Goal: Task Accomplishment & Management: Complete application form

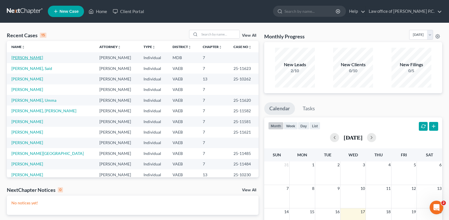
click at [26, 58] on link "[PERSON_NAME]" at bounding box center [27, 57] width 32 height 5
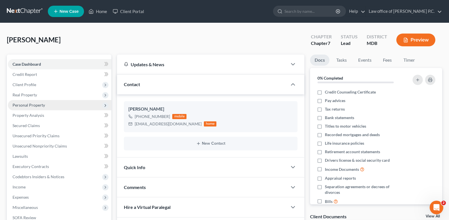
click at [26, 105] on span "Personal Property" at bounding box center [29, 105] width 32 height 5
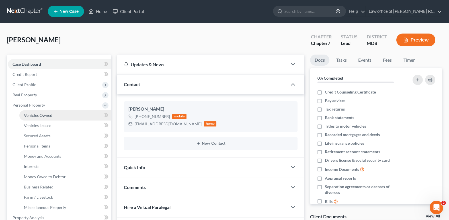
click at [32, 116] on span "Vehicles Owned" at bounding box center [38, 115] width 28 height 5
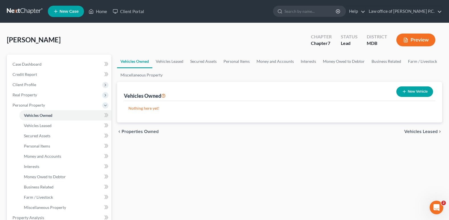
click at [409, 90] on button "New Vehicle" at bounding box center [414, 92] width 37 height 11
select select "0"
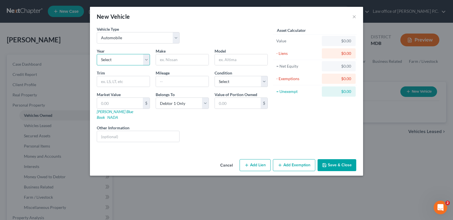
click at [146, 60] on select "Select 2026 2025 2024 2023 2022 2021 2020 2019 2018 2017 2016 2015 2014 2013 20…" at bounding box center [123, 59] width 53 height 11
select select "14"
click at [97, 54] on select "Select 2026 2025 2024 2023 2022 2021 2020 2019 2018 2017 2016 2015 2014 2013 20…" at bounding box center [123, 59] width 53 height 11
click at [166, 61] on input "text" at bounding box center [182, 59] width 53 height 11
type input "BMW"
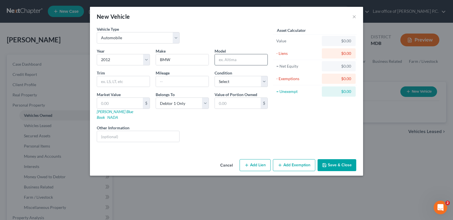
click at [226, 59] on input "text" at bounding box center [241, 59] width 53 height 11
type input "F"
type input "X5"
click at [164, 82] on input "text" at bounding box center [182, 81] width 53 height 11
type input "115000"
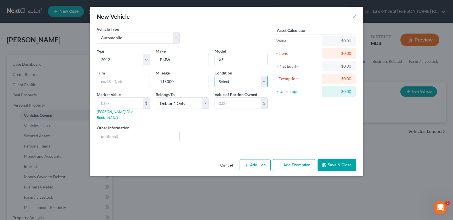
click at [264, 81] on select "Select Excellent Very Good Good Fair Poor" at bounding box center [241, 81] width 53 height 11
select select "3"
click at [215, 76] on select "Select Excellent Very Good Good Fair Poor" at bounding box center [241, 81] width 53 height 11
click at [105, 104] on input "text" at bounding box center [120, 103] width 46 height 11
type input "5"
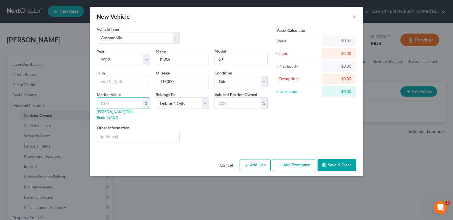
type input "5.00"
type input "7"
type input "7.00"
type input "75"
type input "75.00"
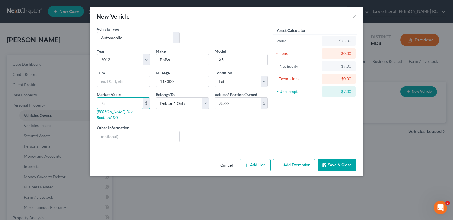
type input "750"
type input "750.00"
type input "7500"
type input "7,500.00"
type input "7,500"
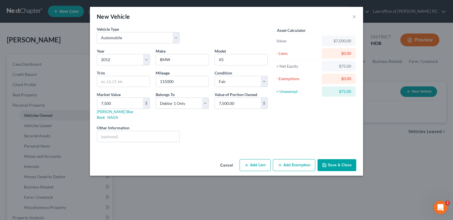
click at [244, 128] on div "Liens Select" at bounding box center [226, 133] width 88 height 17
click at [118, 106] on input "7,500" at bounding box center [120, 103] width 46 height 11
type input "4"
type input "4.00"
type input "45"
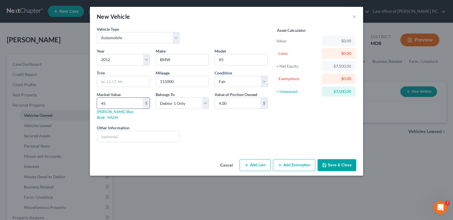
type input "45.00"
type input "450"
type input "450.00"
type input "4500"
type input "4,500.00"
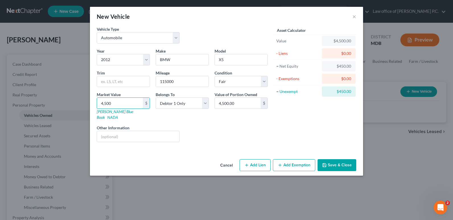
type input "4,500"
click at [207, 132] on div "Liens Select" at bounding box center [226, 133] width 88 height 17
click at [289, 160] on button "Add Exemption" at bounding box center [294, 165] width 42 height 12
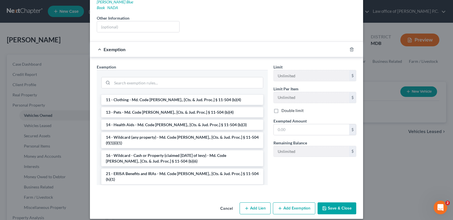
scroll to position [48, 0]
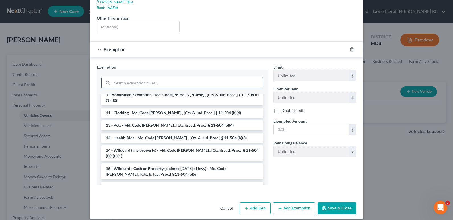
click at [119, 77] on input "search" at bounding box center [187, 82] width 151 height 11
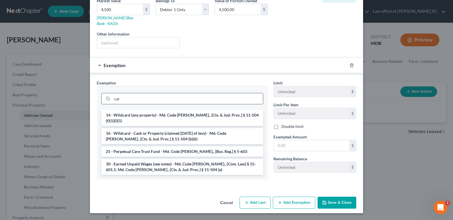
scroll to position [83, 0]
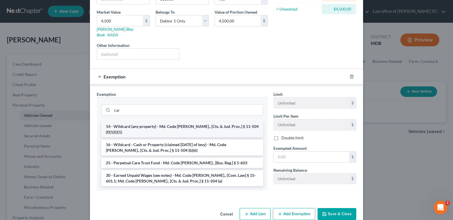
click at [157, 122] on li "14 - Wildcard (any property) - Md. Code [PERSON_NAME]., [Cts. & Jud. Proc.] § 1…" at bounding box center [182, 129] width 162 height 16
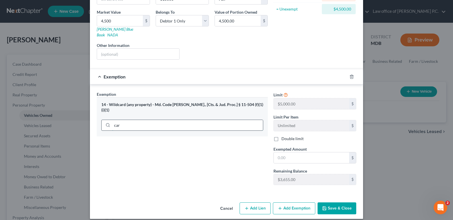
click at [123, 120] on input "car" at bounding box center [187, 125] width 151 height 11
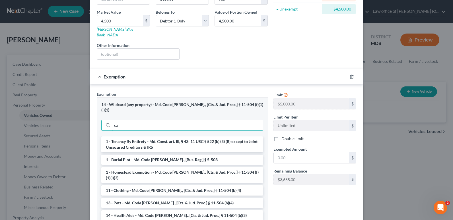
type input "c"
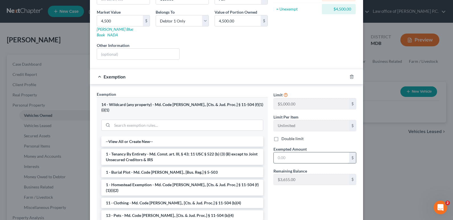
click at [283, 154] on input "text" at bounding box center [311, 158] width 75 height 11
type input "4,500"
click at [312, 192] on div "Limit $5,000.00 $ Limit Per Item Unlimited $ Double limit Exempted Amount * 4,5…" at bounding box center [315, 161] width 88 height 141
click at [350, 75] on icon "button" at bounding box center [351, 77] width 5 height 5
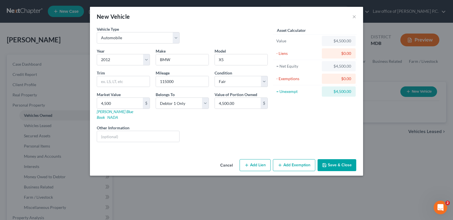
click at [294, 162] on button "Add Exemption" at bounding box center [294, 165] width 42 height 12
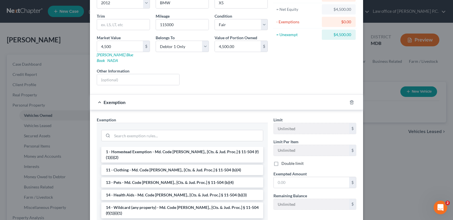
scroll to position [57, 0]
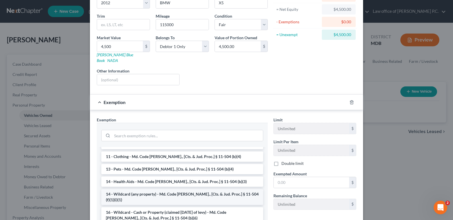
click at [163, 189] on li "14 - Wildcard (any property) - Md. Code [PERSON_NAME]., [Cts. & Jud. Proc.] § 1…" at bounding box center [182, 197] width 162 height 16
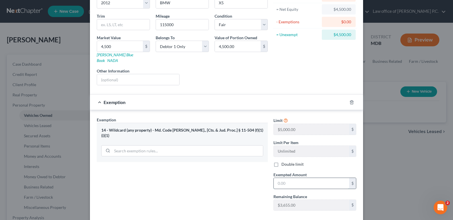
click at [278, 178] on input "text" at bounding box center [311, 183] width 75 height 11
type input "3,655"
click at [219, 171] on div "Exemption Set must be selected for CA. Exemption * 14 - Wildcard (any property)…" at bounding box center [182, 166] width 177 height 98
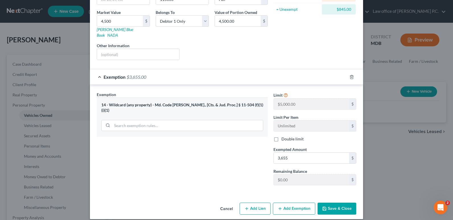
scroll to position [83, 0]
click at [332, 206] on button "Save & Close" at bounding box center [337, 209] width 39 height 12
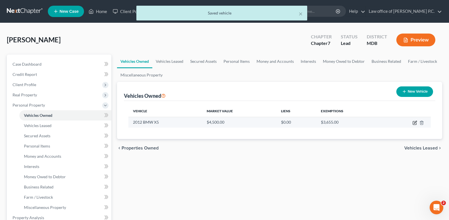
click at [413, 123] on icon "button" at bounding box center [414, 123] width 5 height 5
select select "0"
select select "14"
select select "3"
select select "0"
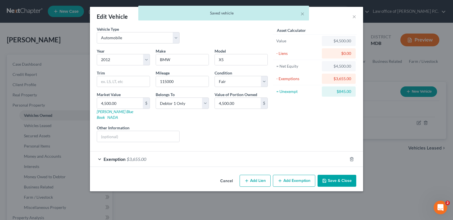
click at [296, 175] on button "Add Exemption" at bounding box center [294, 181] width 42 height 12
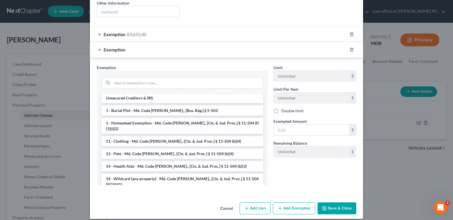
scroll to position [0, 0]
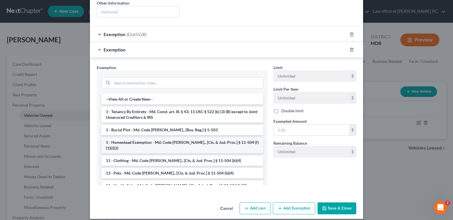
click at [166, 137] on li "1 - Homestead Exemption - Md. Code [PERSON_NAME]., [Cts. & Jud. Proc.] § 11-504…" at bounding box center [182, 145] width 162 height 16
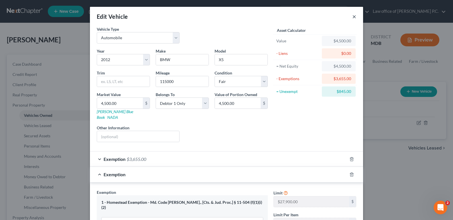
click at [352, 17] on button "×" at bounding box center [354, 16] width 4 height 7
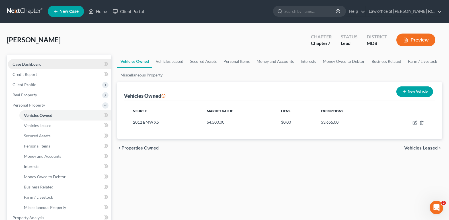
click at [35, 63] on span "Case Dashboard" at bounding box center [27, 64] width 29 height 5
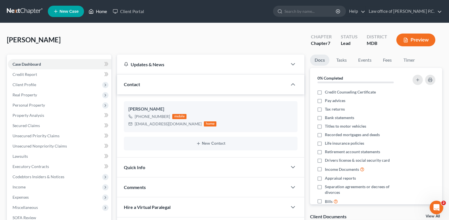
click at [105, 14] on link "Home" at bounding box center [98, 11] width 24 height 10
